Goal: Task Accomplishment & Management: Manage account settings

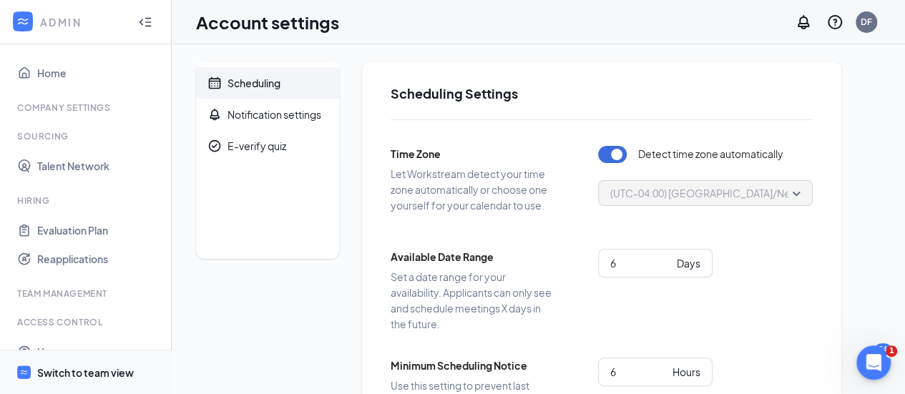
click at [59, 372] on div "Switch to team view" at bounding box center [85, 372] width 97 height 14
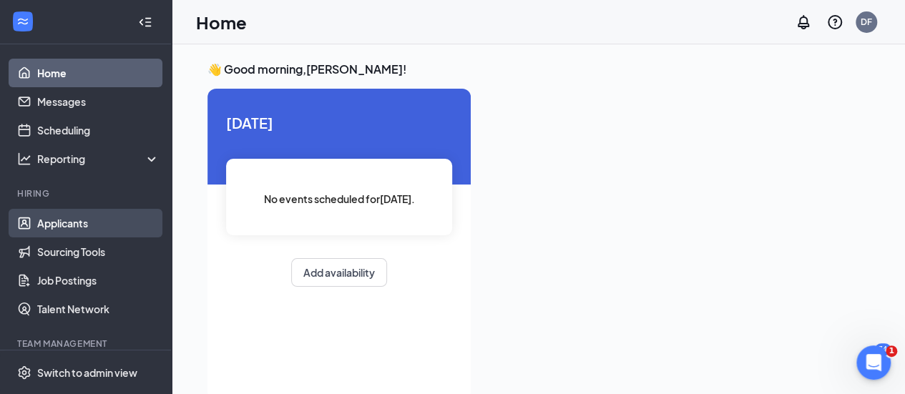
click at [89, 224] on link "Applicants" at bounding box center [98, 223] width 122 height 29
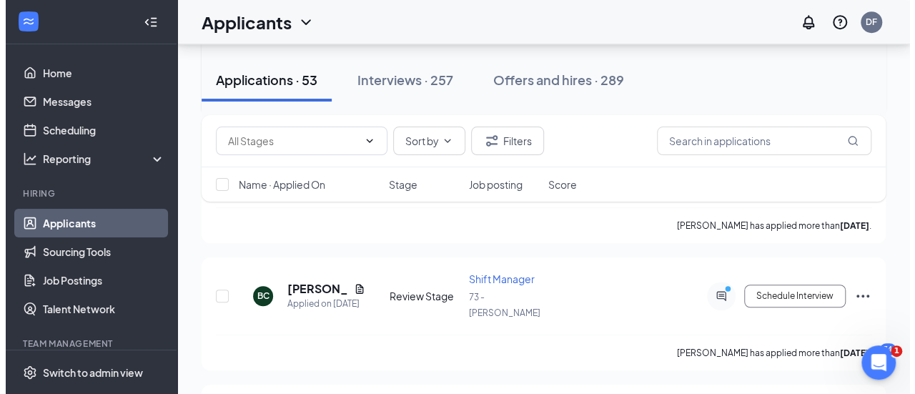
scroll to position [429, 0]
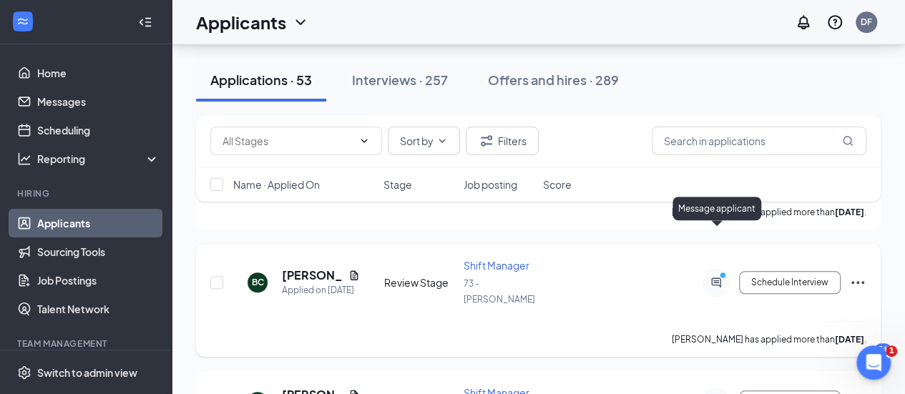
click at [717, 271] on icon "PrimaryDot" at bounding box center [724, 276] width 17 height 11
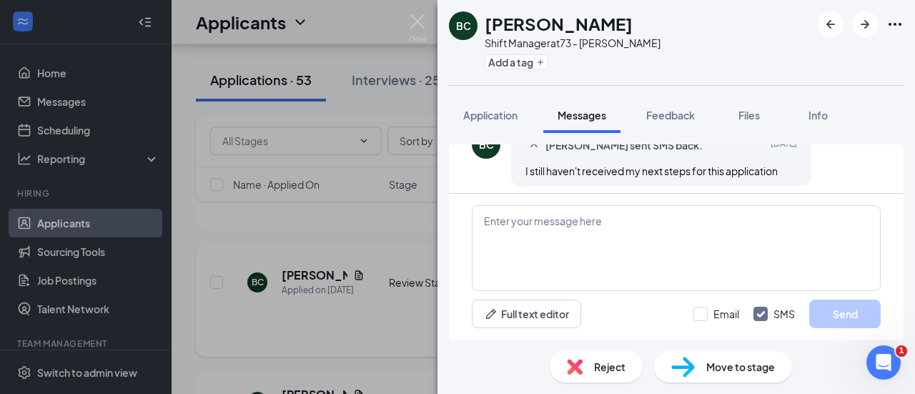
scroll to position [69, 0]
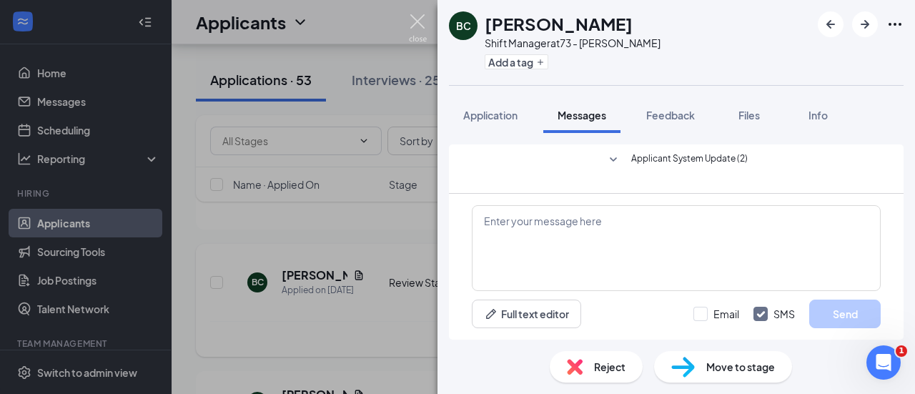
click at [417, 21] on img at bounding box center [418, 28] width 18 height 28
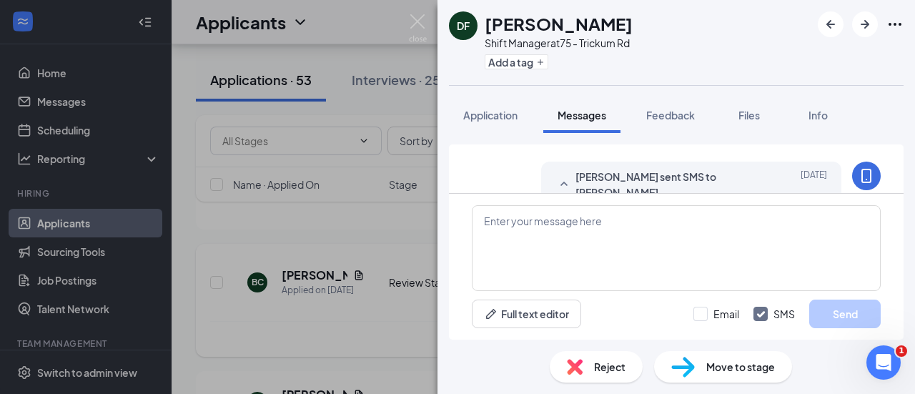
scroll to position [3, 0]
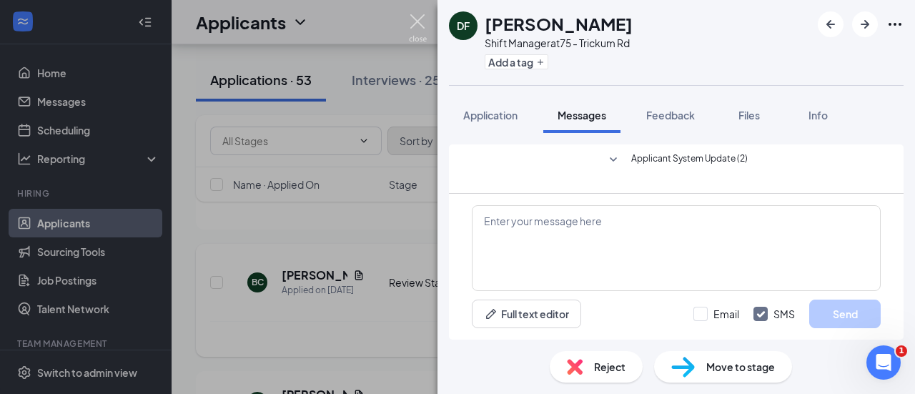
click at [419, 19] on img at bounding box center [418, 28] width 18 height 28
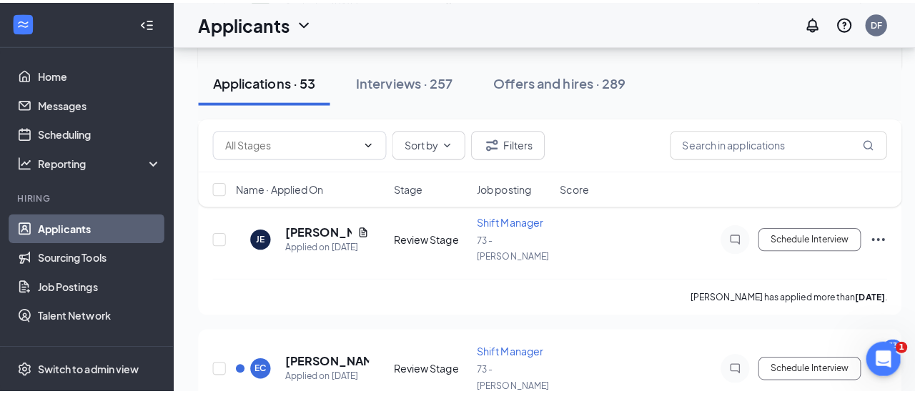
scroll to position [715, 0]
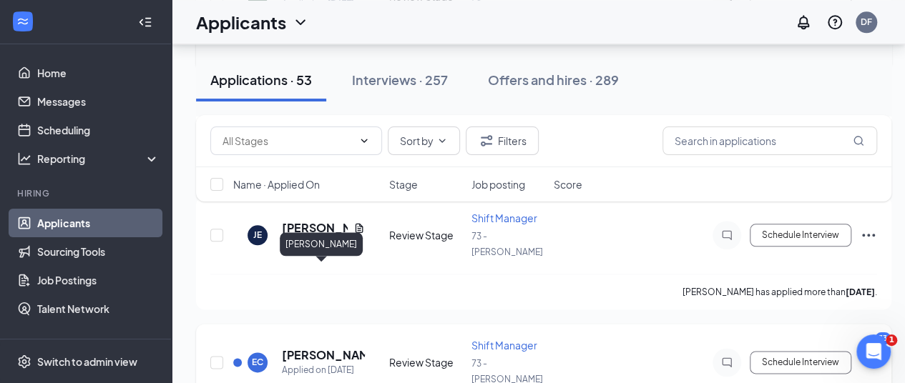
click at [309, 348] on h5 "[PERSON_NAME]" at bounding box center [323, 356] width 83 height 16
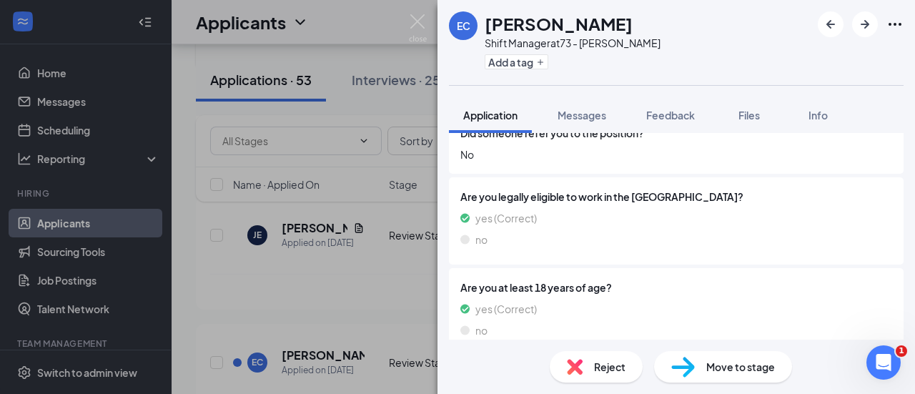
scroll to position [1329, 0]
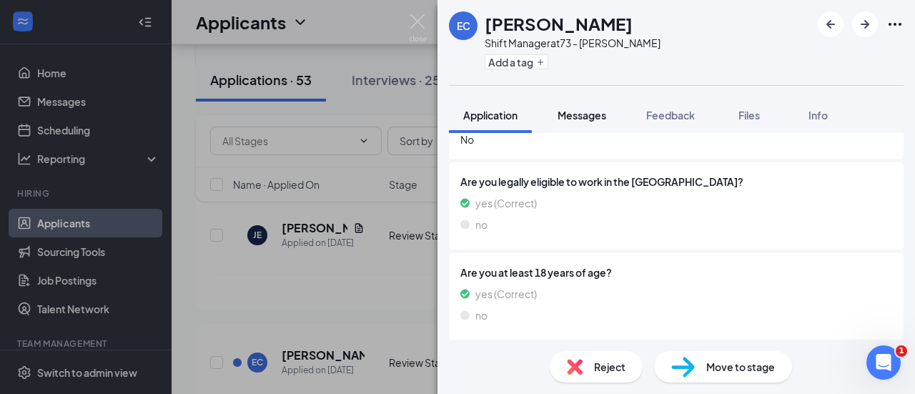
click at [572, 116] on span "Messages" at bounding box center [582, 115] width 49 height 13
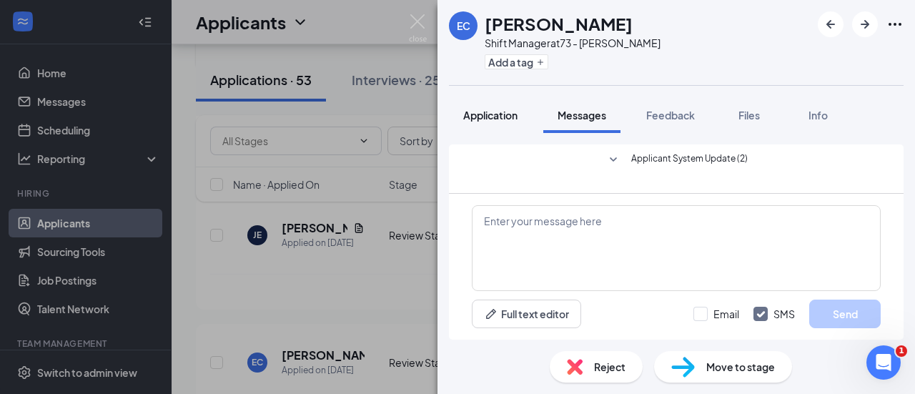
click at [495, 117] on span "Application" at bounding box center [490, 115] width 54 height 13
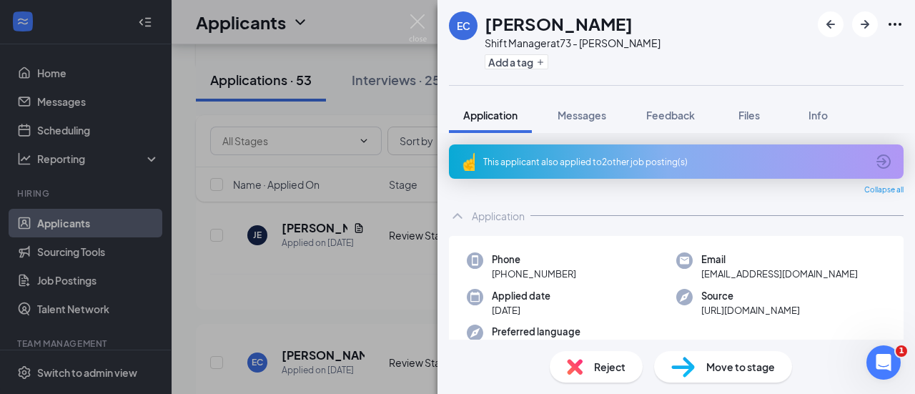
click at [877, 158] on icon "ArrowCircle" at bounding box center [884, 161] width 14 height 14
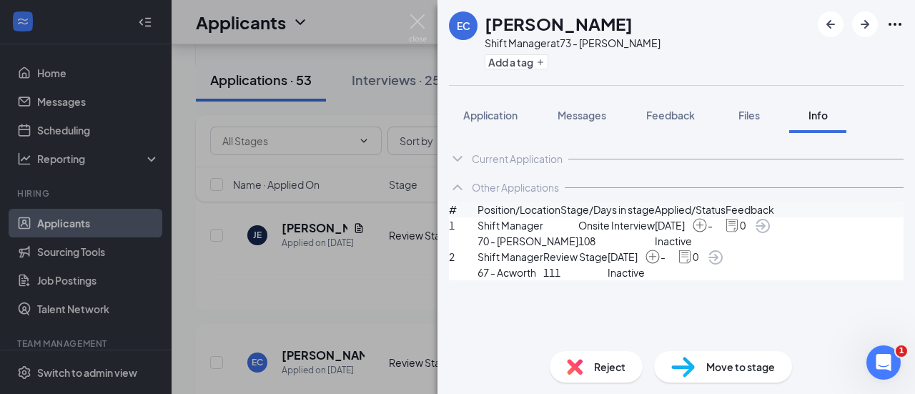
click at [740, 233] on img at bounding box center [732, 225] width 16 height 16
click at [772, 235] on icon "ArrowCircle" at bounding box center [762, 225] width 17 height 17
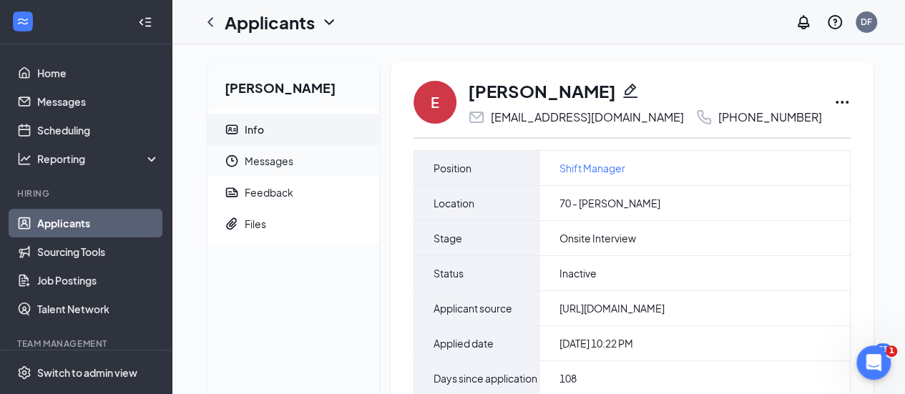
click at [254, 161] on span "Messages" at bounding box center [306, 160] width 123 height 31
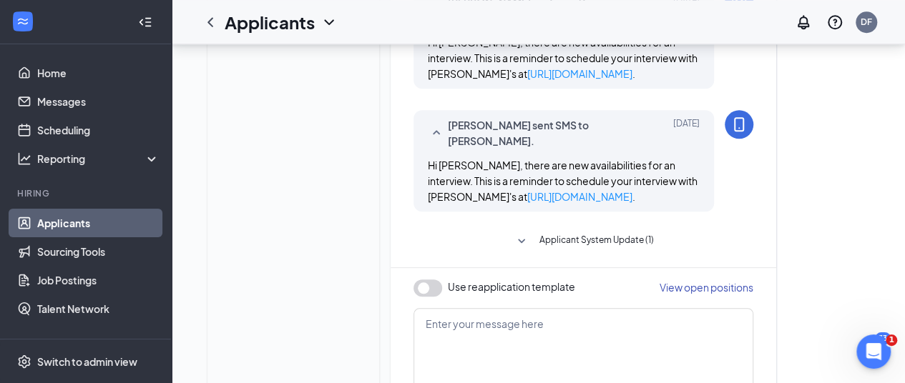
scroll to position [764, 0]
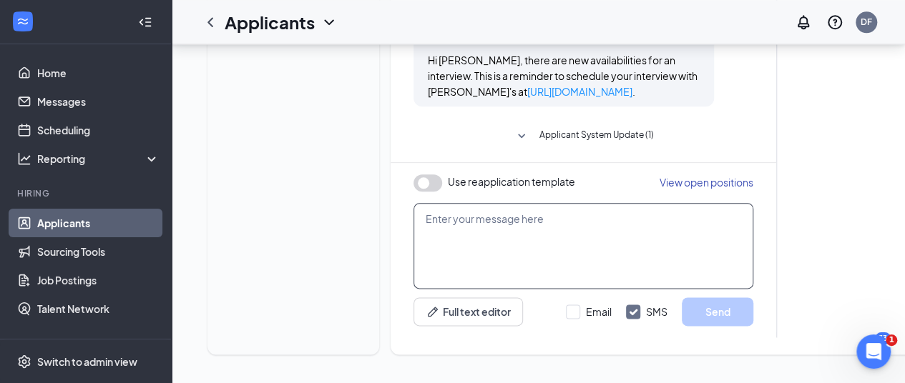
click at [476, 203] on textarea at bounding box center [583, 246] width 340 height 86
click at [207, 20] on icon "ChevronLeft" at bounding box center [210, 22] width 17 height 17
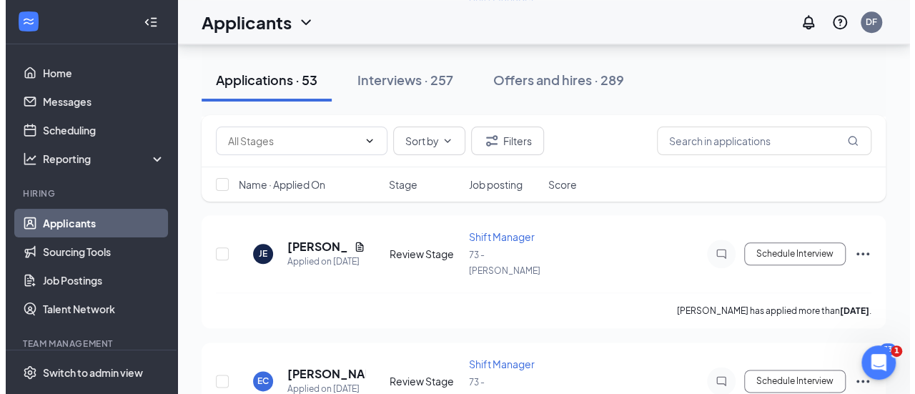
scroll to position [715, 0]
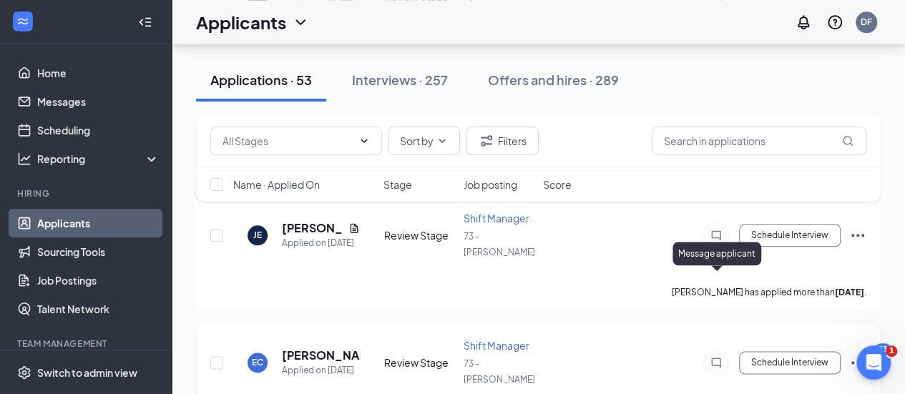
click at [717, 357] on icon "ChatInactive" at bounding box center [715, 362] width 17 height 11
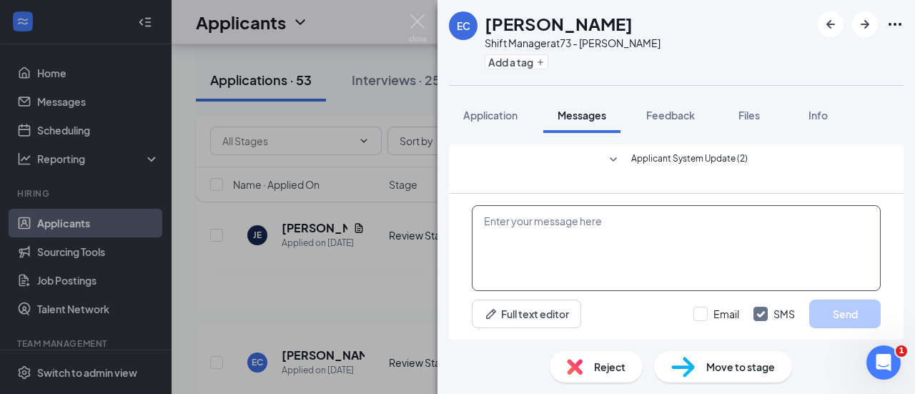
click at [521, 221] on textarea at bounding box center [676, 248] width 409 height 86
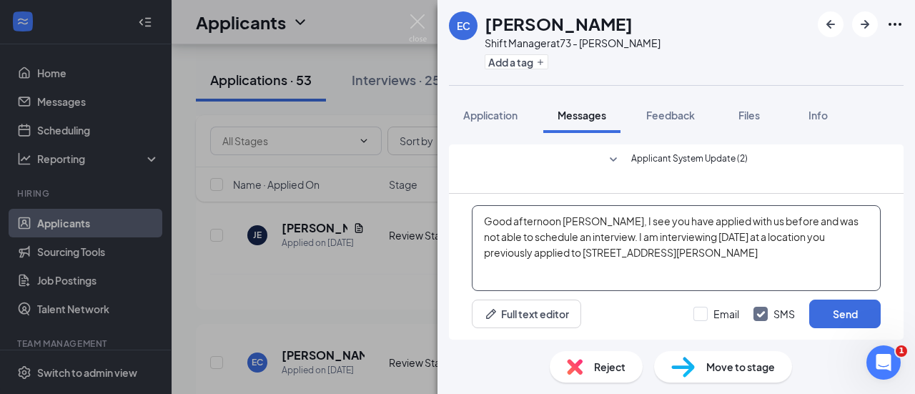
click at [647, 252] on textarea "Good afternoon Elizabeth, I see you have applied with us before and was not abl…" at bounding box center [676, 248] width 409 height 86
click at [679, 252] on textarea "Good afternoon Elizabeth, I see you have applied with us before and was not abl…" at bounding box center [676, 248] width 409 height 86
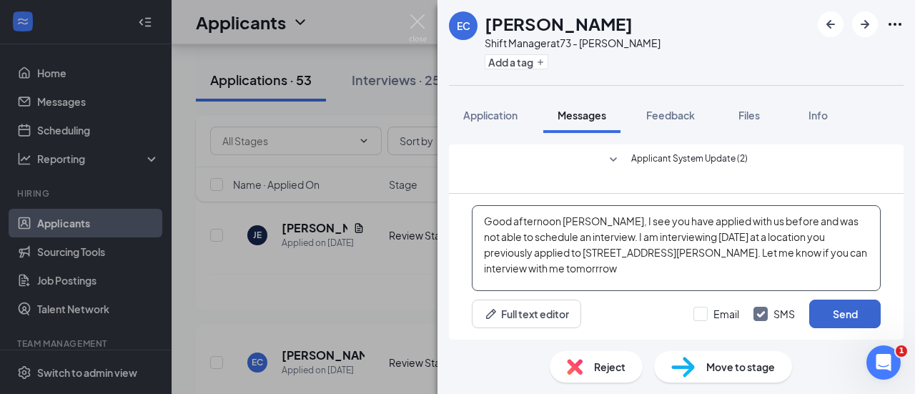
type textarea "Good afternoon Elizabeth, I see you have applied with us before and was not abl…"
click at [862, 314] on button "Send" at bounding box center [846, 314] width 72 height 29
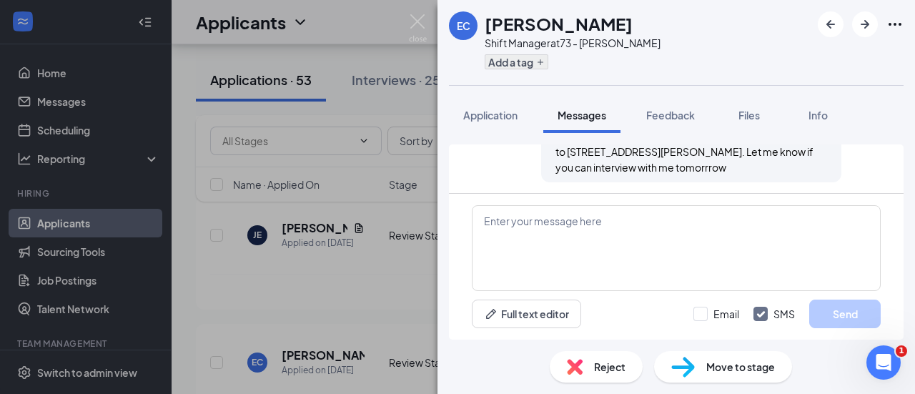
scroll to position [146, 0]
click at [880, 359] on icon "Open Intercom Messenger" at bounding box center [882, 361] width 24 height 24
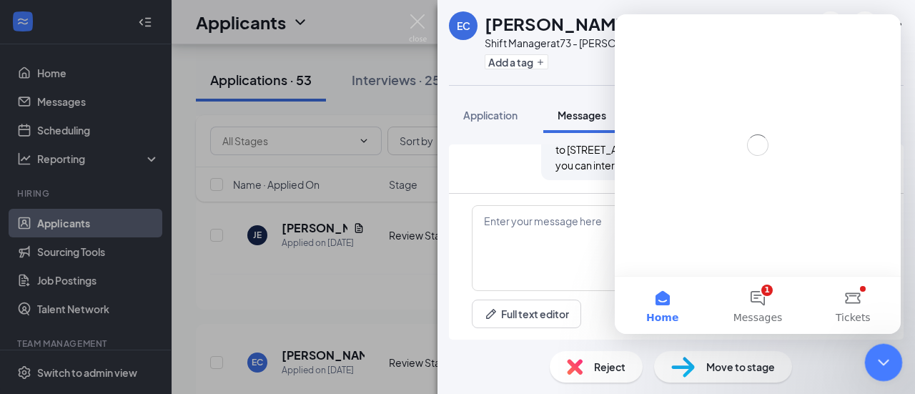
scroll to position [0, 0]
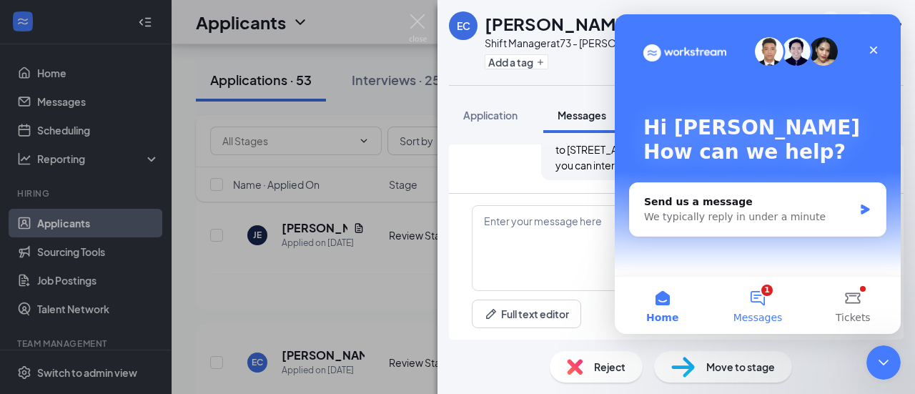
click at [761, 297] on button "1 Messages" at bounding box center [757, 305] width 95 height 57
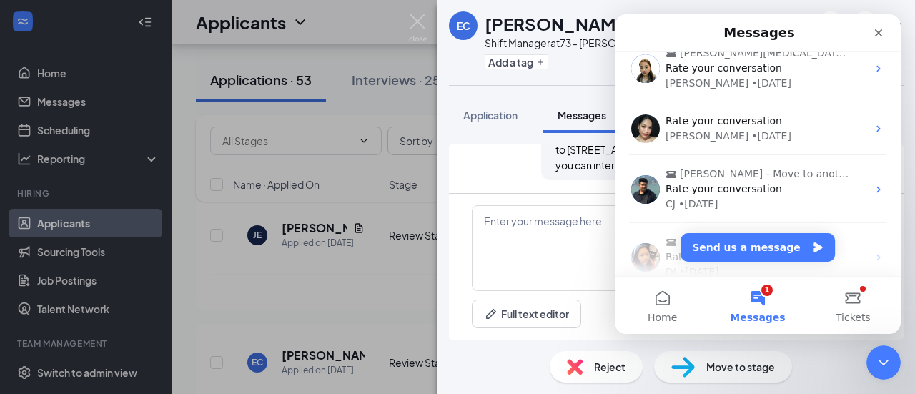
scroll to position [293, 0]
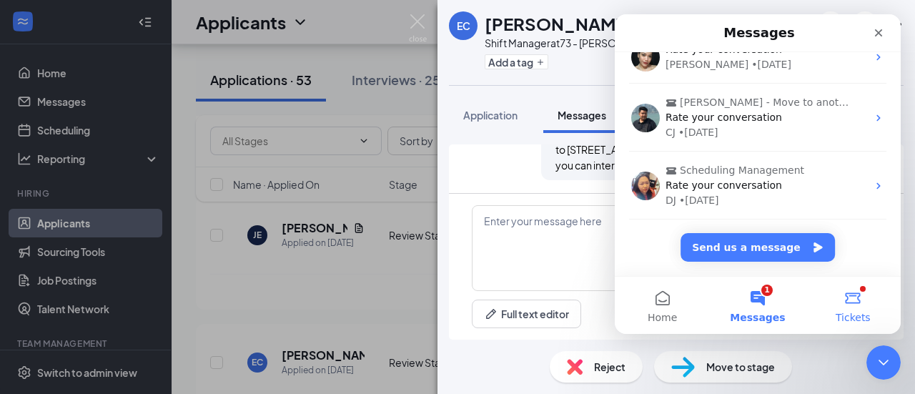
click at [855, 297] on button "Tickets" at bounding box center [853, 305] width 95 height 57
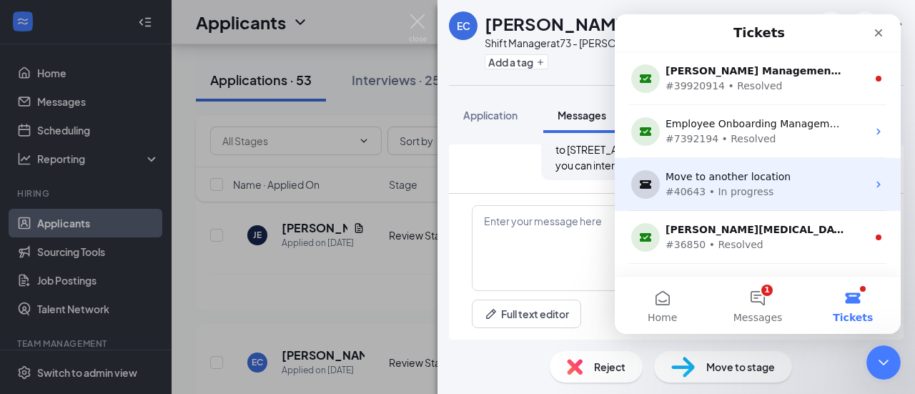
click at [735, 178] on div "Move to another location" at bounding box center [755, 176] width 179 height 15
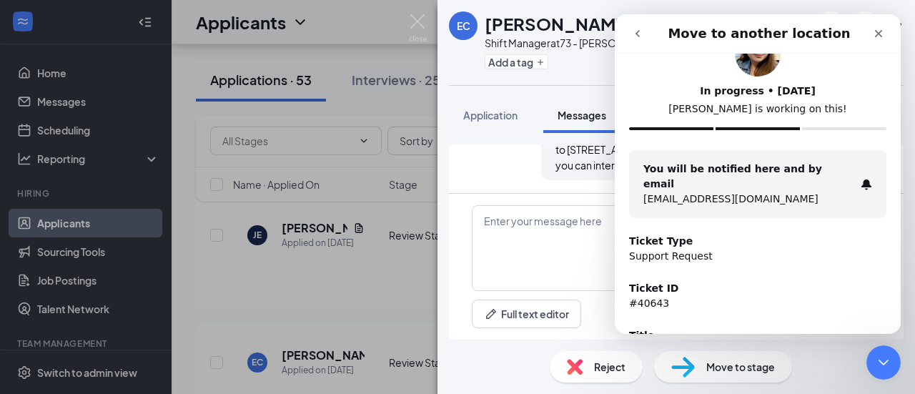
scroll to position [0, 0]
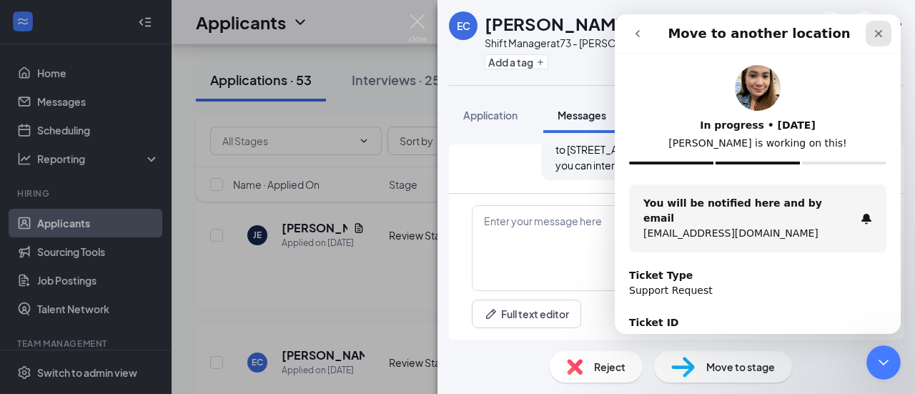
click at [877, 32] on icon "Close" at bounding box center [879, 34] width 8 height 8
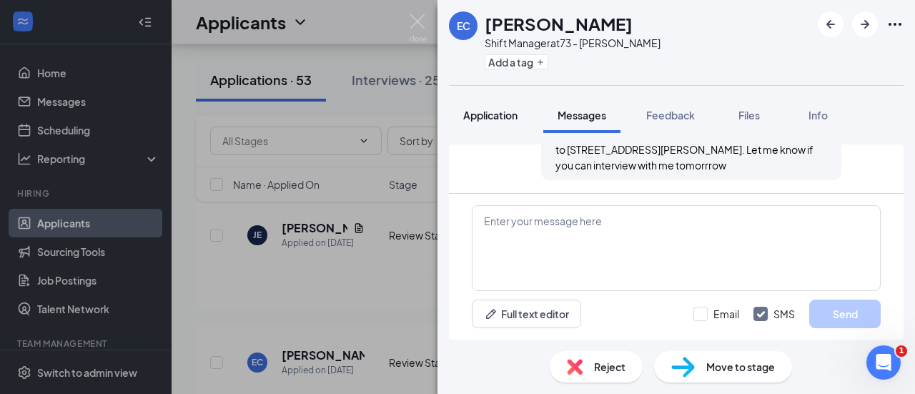
click at [491, 115] on span "Application" at bounding box center [490, 115] width 54 height 13
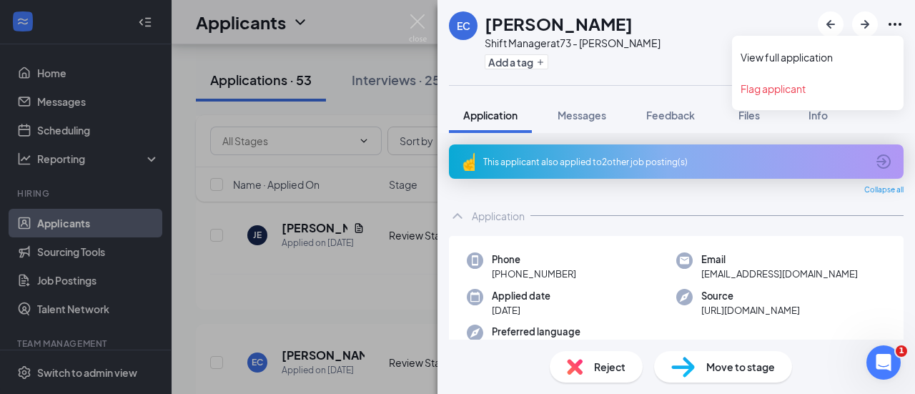
click at [894, 21] on icon "Ellipses" at bounding box center [895, 24] width 17 height 17
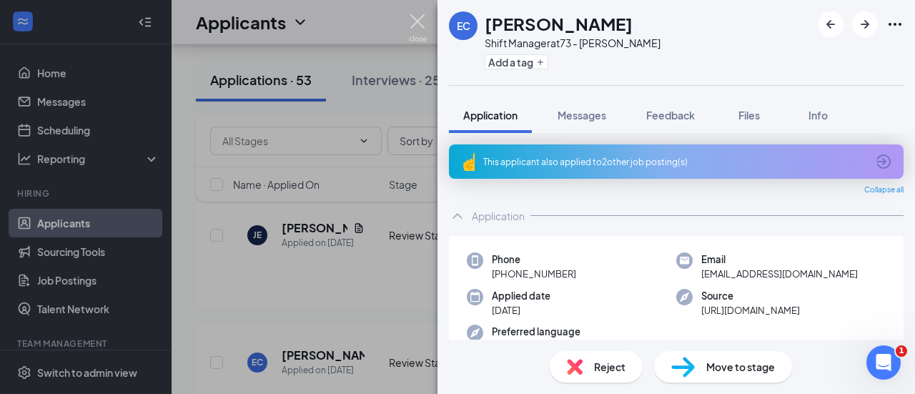
click at [418, 19] on img at bounding box center [418, 28] width 18 height 28
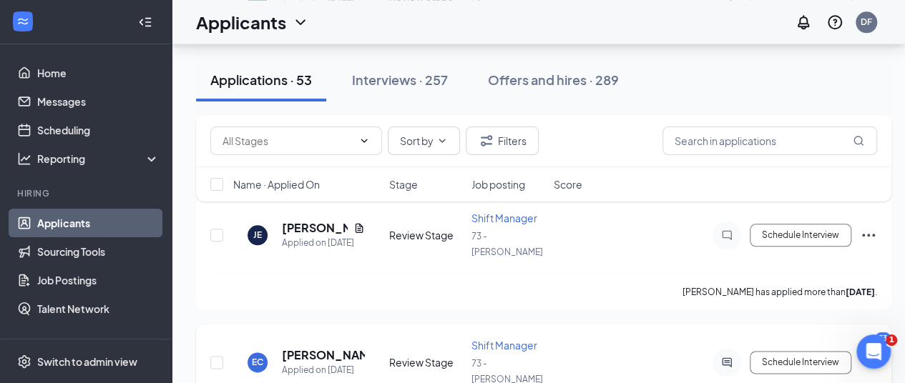
click at [866, 354] on icon "Ellipses" at bounding box center [868, 362] width 17 height 17
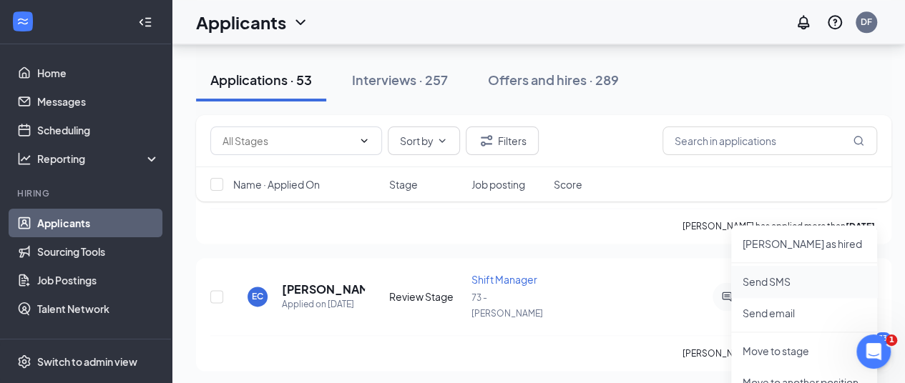
scroll to position [858, 0]
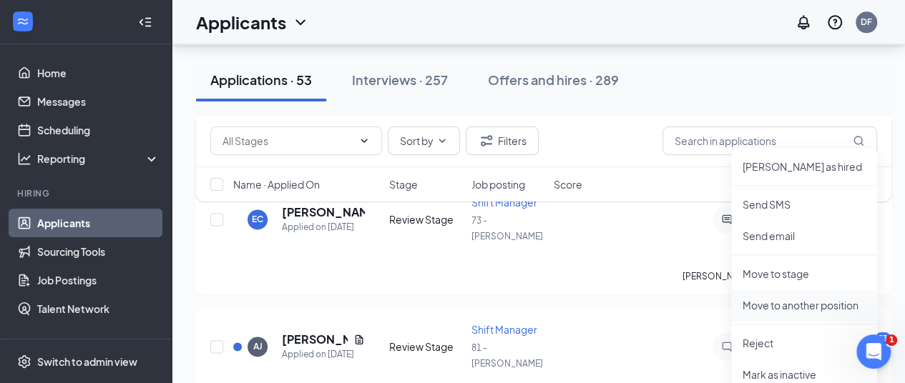
click at [797, 304] on p "Move to another position" at bounding box center [803, 305] width 123 height 14
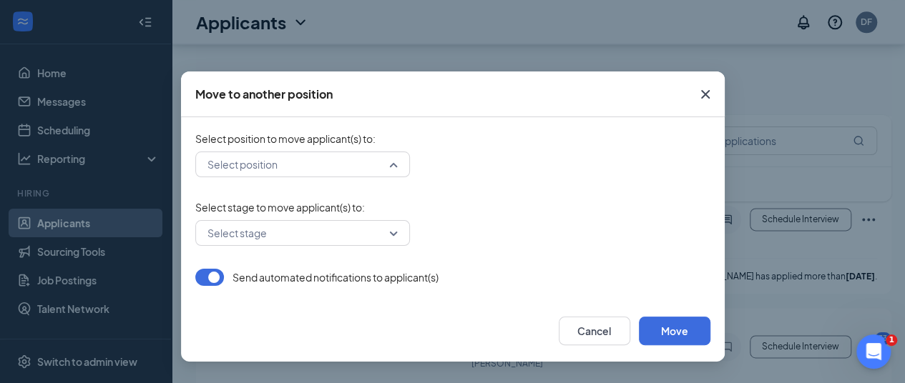
click at [394, 162] on div "Select position" at bounding box center [302, 165] width 215 height 26
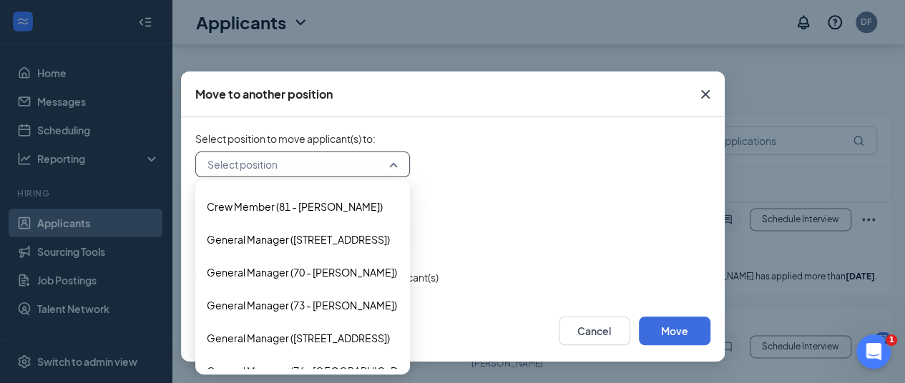
scroll to position [572, 0]
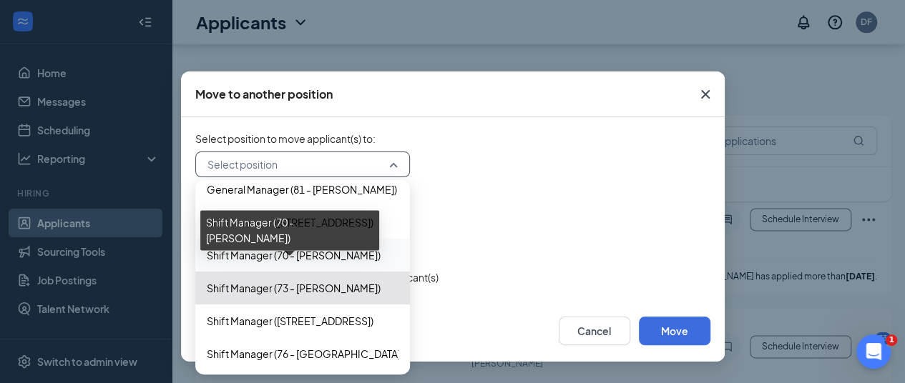
click at [325, 255] on span "Shift Manager (70 - Due West)" at bounding box center [294, 255] width 174 height 16
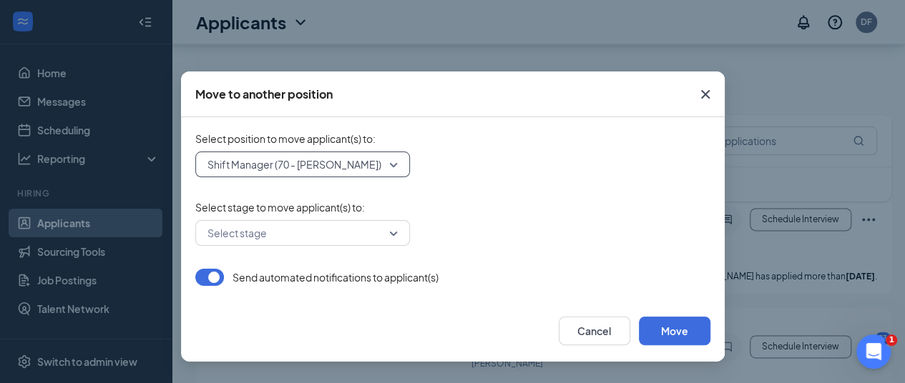
click at [393, 235] on div "Select stage" at bounding box center [302, 233] width 215 height 26
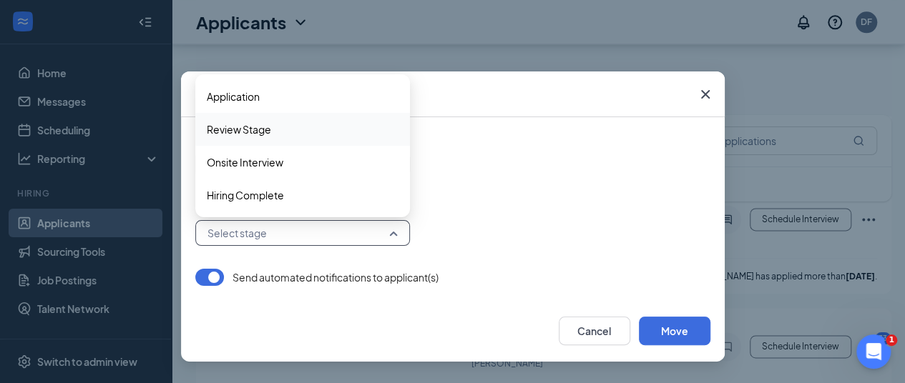
click at [245, 125] on span "Review Stage" at bounding box center [239, 130] width 64 height 16
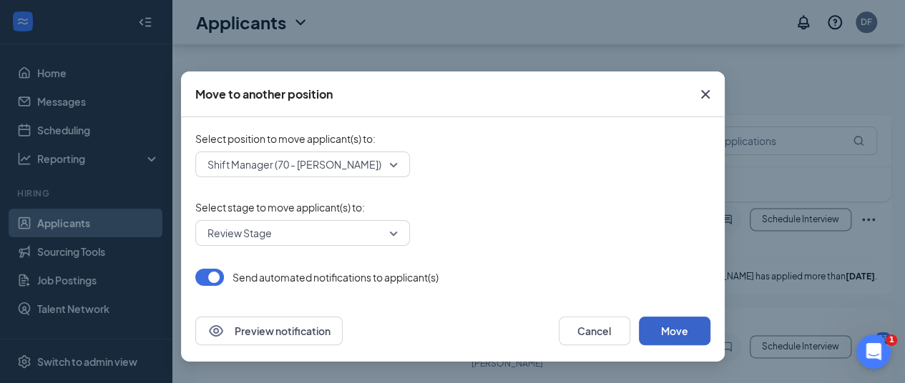
click at [682, 334] on button "Move" at bounding box center [675, 331] width 72 height 29
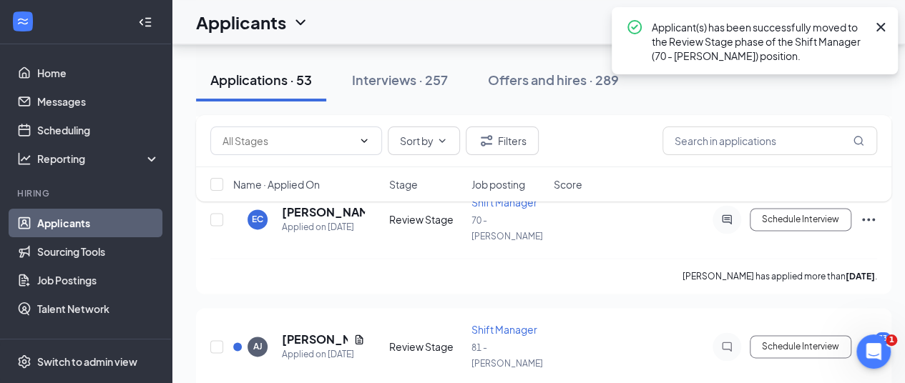
click at [877, 25] on icon "Cross" at bounding box center [880, 27] width 9 height 9
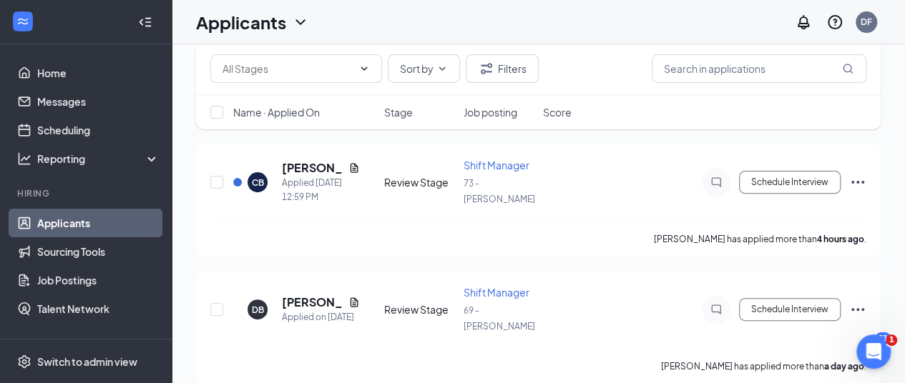
scroll to position [0, 0]
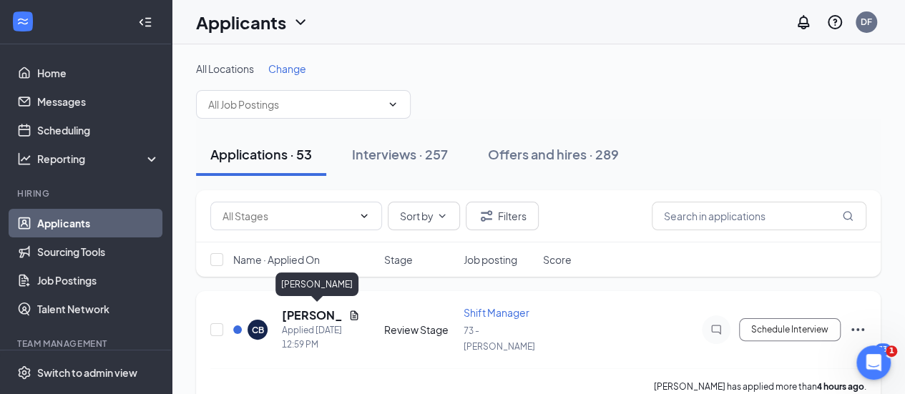
click at [299, 314] on h5 "[PERSON_NAME]" at bounding box center [312, 316] width 61 height 16
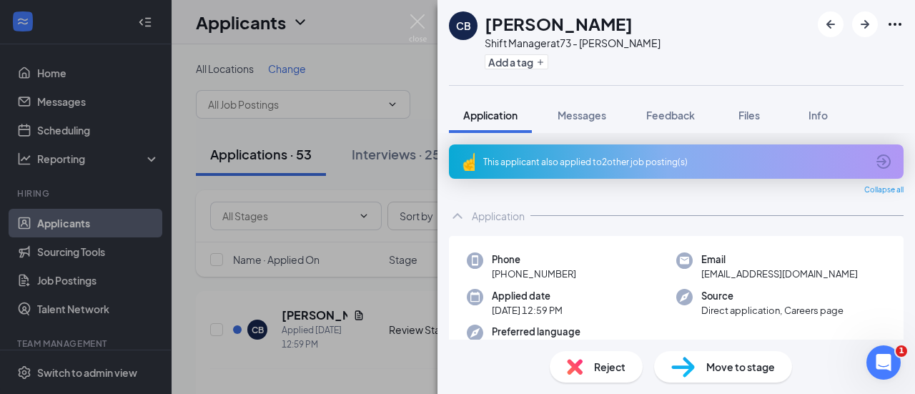
click at [875, 157] on icon "ArrowCircle" at bounding box center [883, 161] width 17 height 17
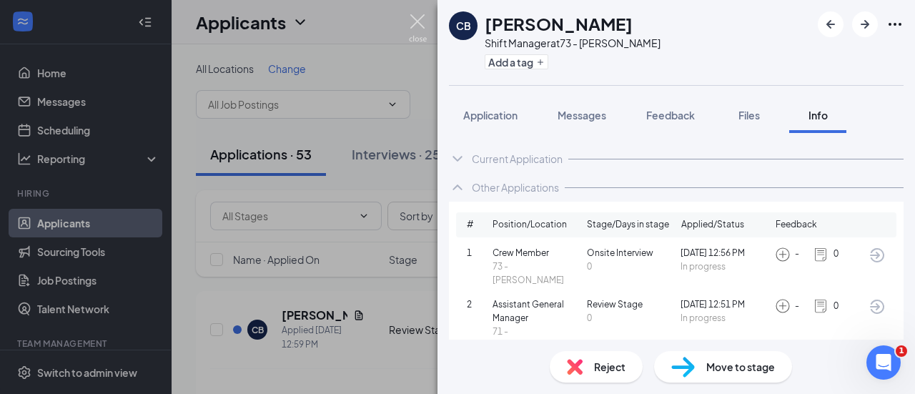
click at [415, 21] on img at bounding box center [418, 28] width 18 height 28
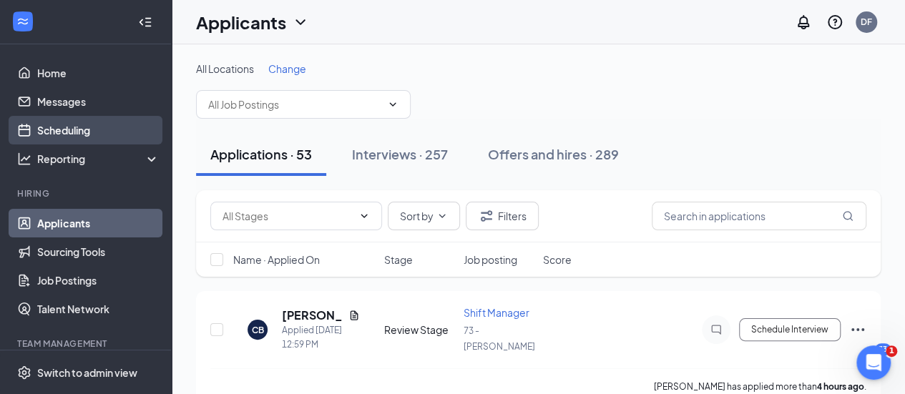
click at [56, 132] on link "Scheduling" at bounding box center [98, 130] width 122 height 29
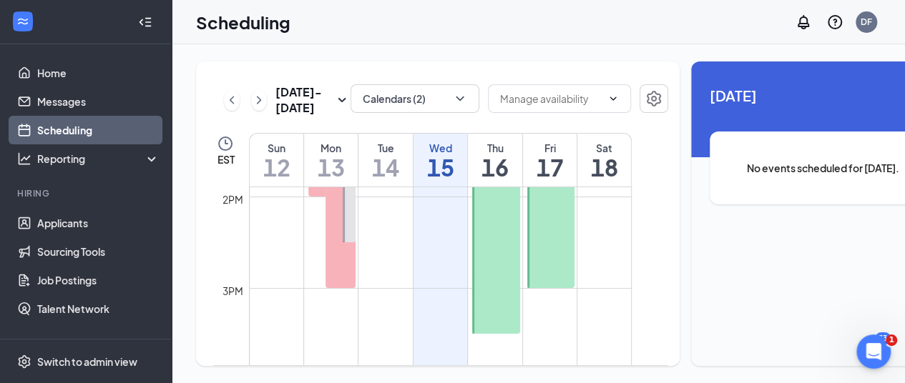
scroll to position [1251, 0]
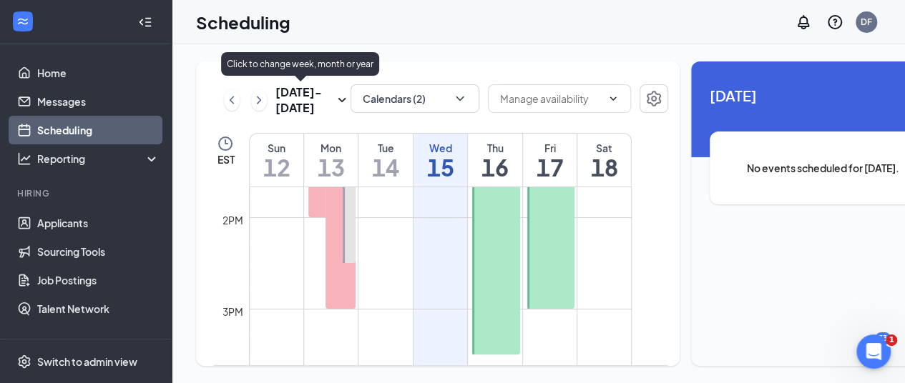
click at [338, 98] on icon "SmallChevronDown" at bounding box center [342, 100] width 8 height 4
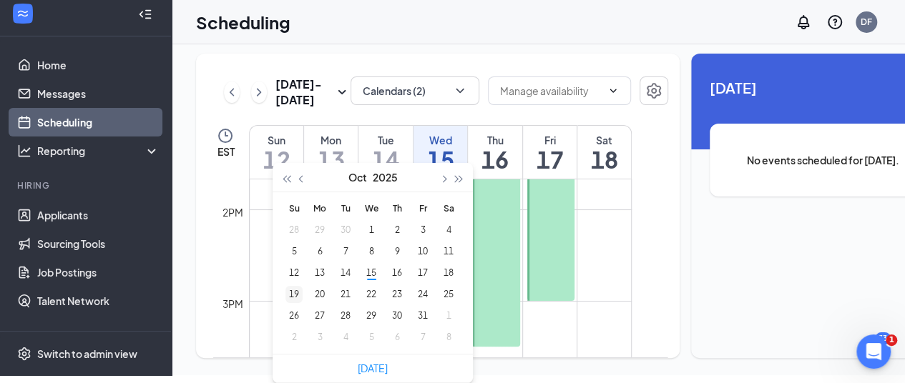
click at [295, 286] on div "19" at bounding box center [293, 294] width 17 height 17
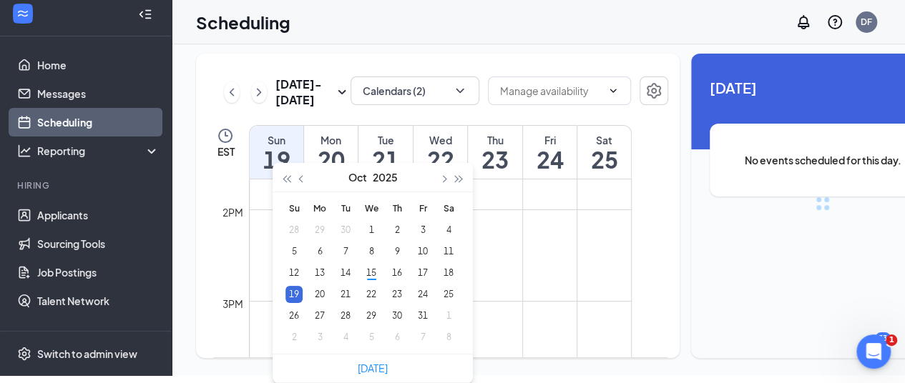
scroll to position [703, 0]
type input "2025-10-19"
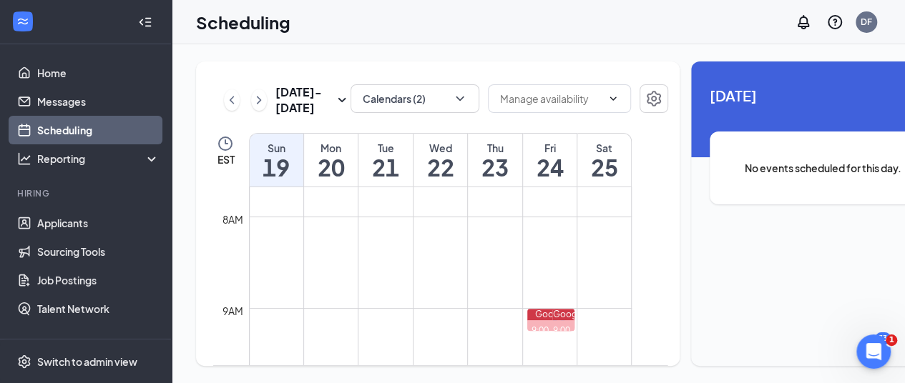
scroll to position [774, 0]
click at [385, 248] on td at bounding box center [440, 248] width 383 height 23
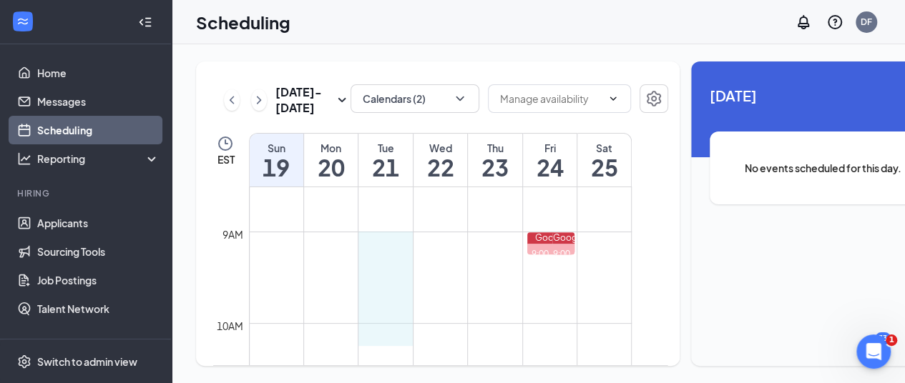
drag, startPoint x: 385, startPoint y: 248, endPoint x: 512, endPoint y: 270, distance: 129.1
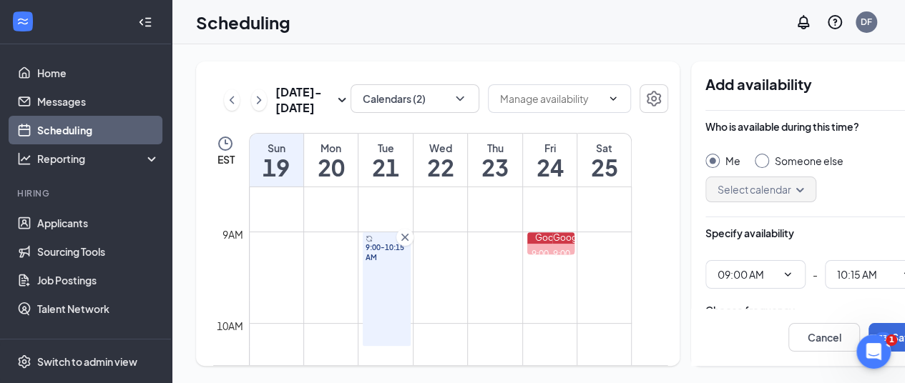
scroll to position [785, 0]
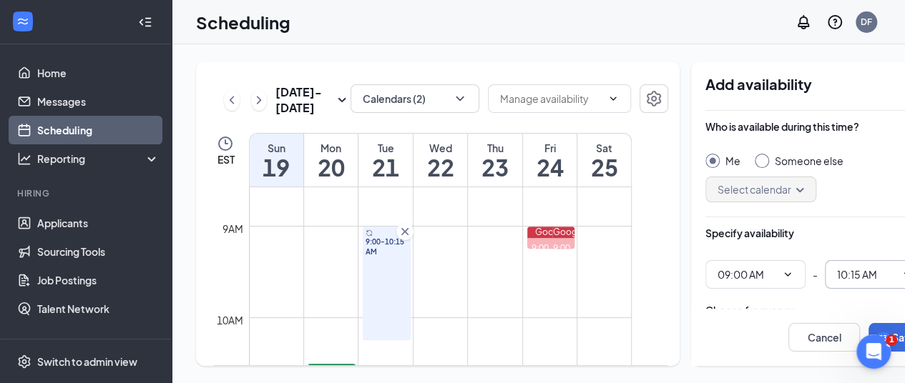
click at [904, 272] on icon "ChevronDown" at bounding box center [907, 274] width 6 height 4
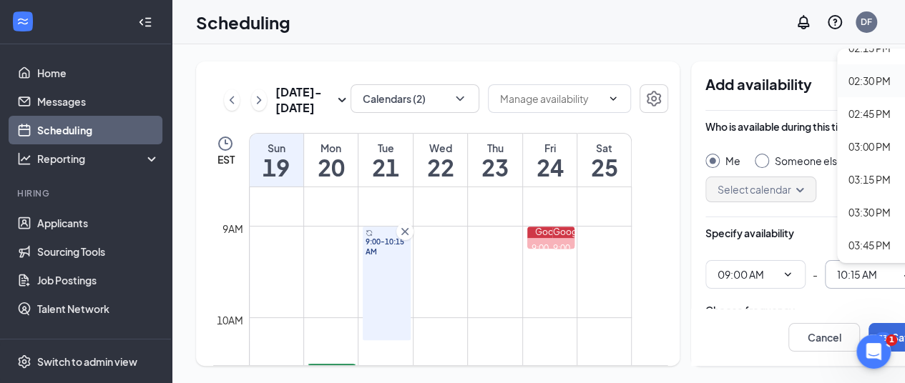
click at [848, 73] on div "02:30 PM" at bounding box center [869, 81] width 42 height 16
type input "02:30 PM"
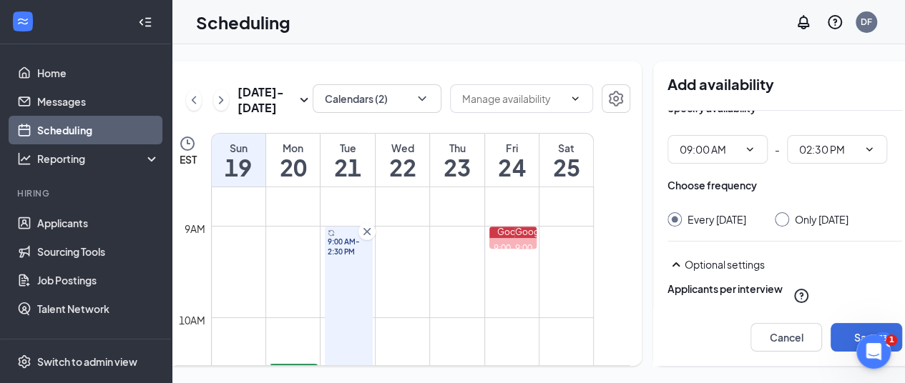
scroll to position [129, 0]
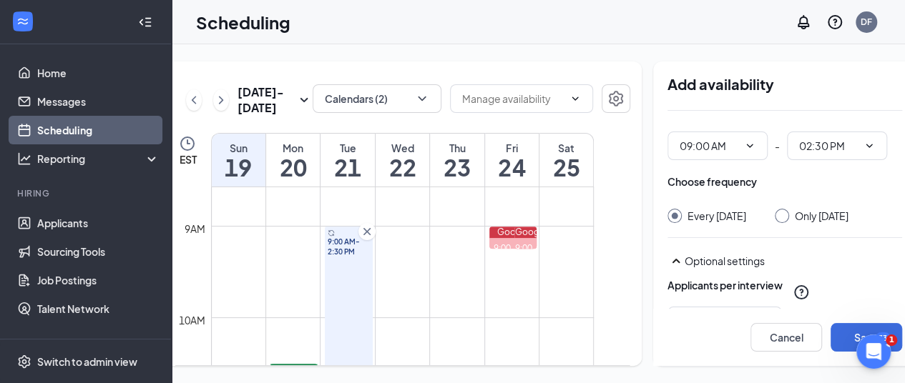
click at [774, 209] on input "Only Tuesday, Oct 21" at bounding box center [779, 214] width 10 height 10
radio input "true"
radio input "false"
click at [366, 239] on icon "Cross" at bounding box center [367, 232] width 14 height 14
